Goal: Task Accomplishment & Management: Manage account settings

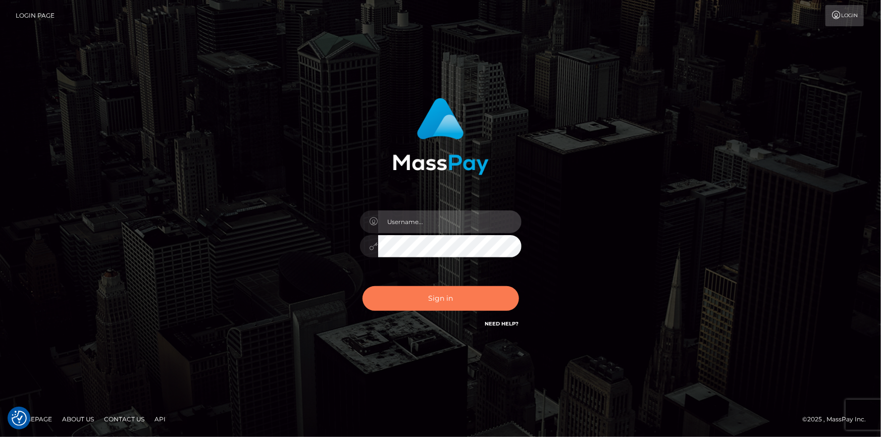
type input "dszikszai"
click at [377, 305] on button "Sign in" at bounding box center [441, 298] width 157 height 25
type input "dszikszai"
click at [411, 308] on button "Sign in" at bounding box center [441, 298] width 157 height 25
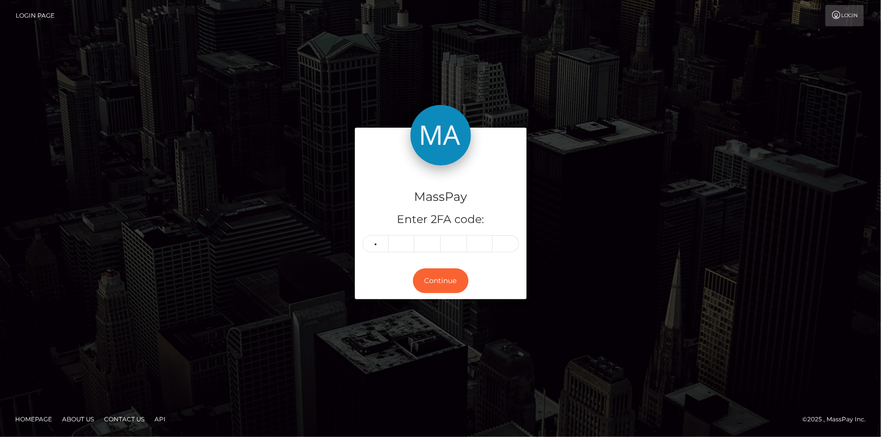
type input "1"
type input "7"
type input "6"
type input "2"
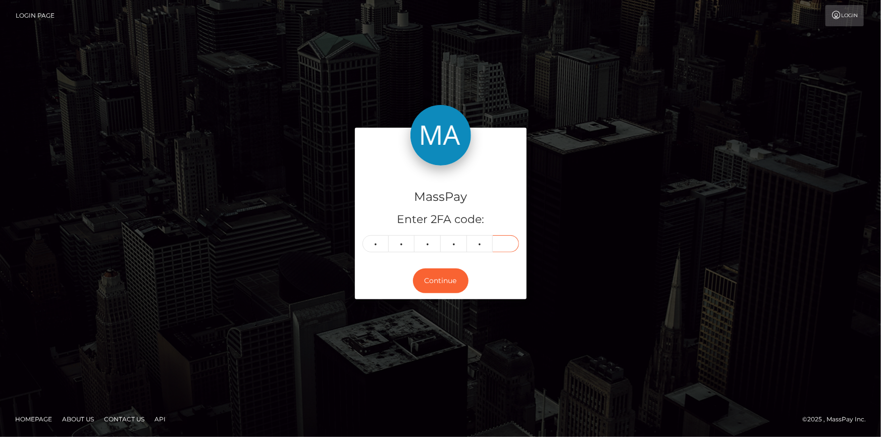
type input "0"
